Goal: Transaction & Acquisition: Book appointment/travel/reservation

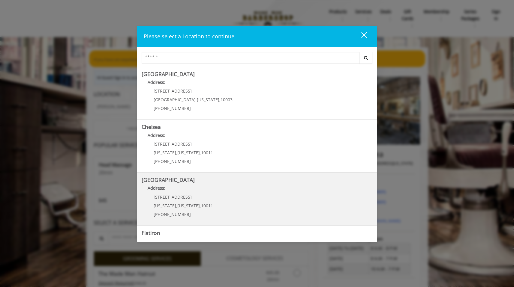
click at [192, 187] on Street "Address:" at bounding box center [257, 190] width 231 height 10
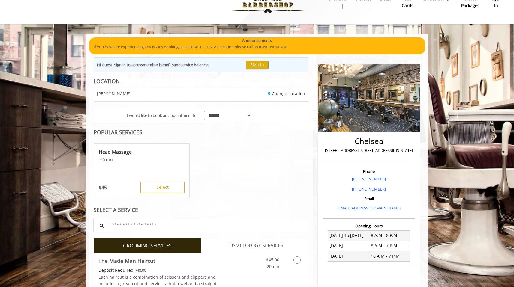
scroll to position [98, 0]
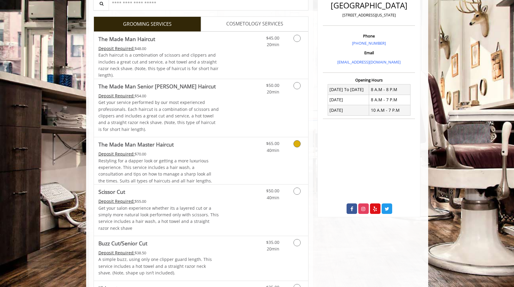
scroll to position [163, 0]
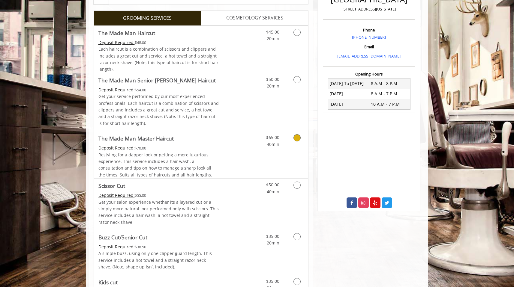
click at [255, 149] on div "$65.00 40min" at bounding box center [281, 154] width 54 height 47
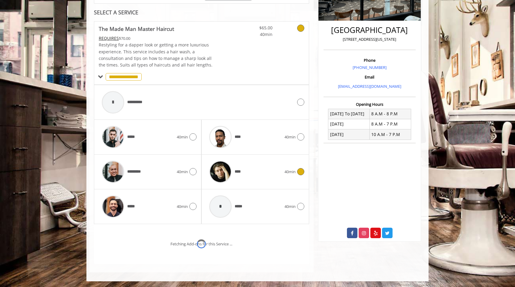
scroll to position [158, 0]
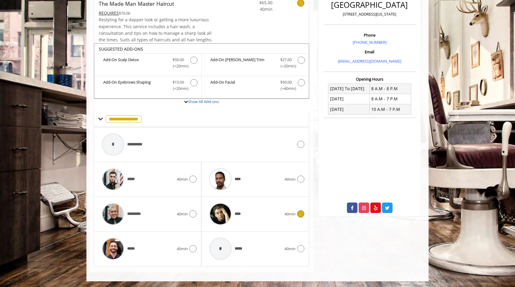
click at [270, 212] on div "****" at bounding box center [245, 214] width 78 height 28
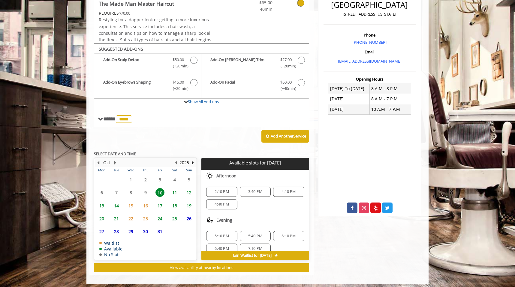
scroll to position [161, 0]
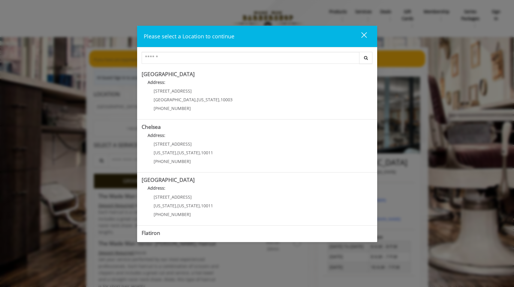
click at [364, 34] on div "close" at bounding box center [360, 36] width 12 height 9
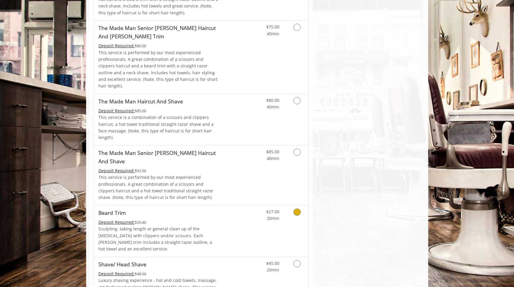
scroll to position [514, 0]
click at [221, 146] on link "Discounted Price" at bounding box center [237, 176] width 36 height 60
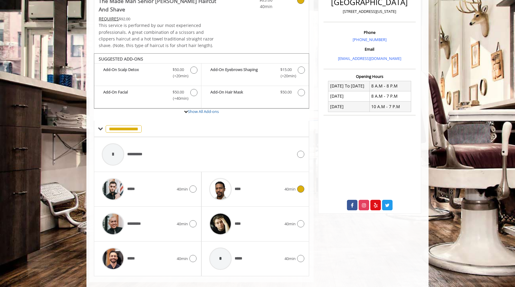
scroll to position [162, 0]
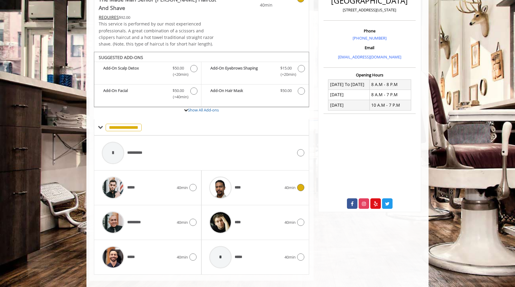
click at [258, 181] on div "****" at bounding box center [245, 188] width 78 height 28
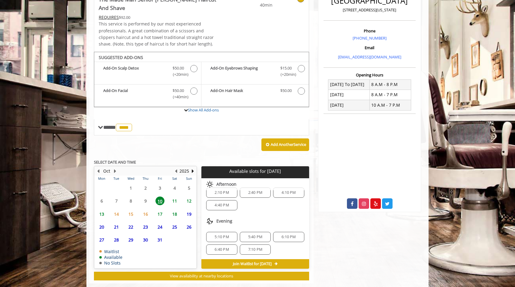
scroll to position [8, 0]
